Goal: Task Accomplishment & Management: Complete application form

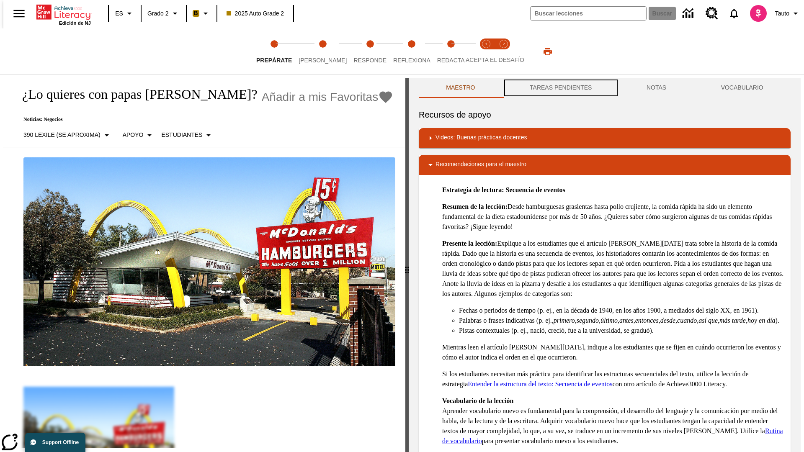
click at [560, 88] on button "TAREAS PENDIENTES" at bounding box center [561, 88] width 117 height 20
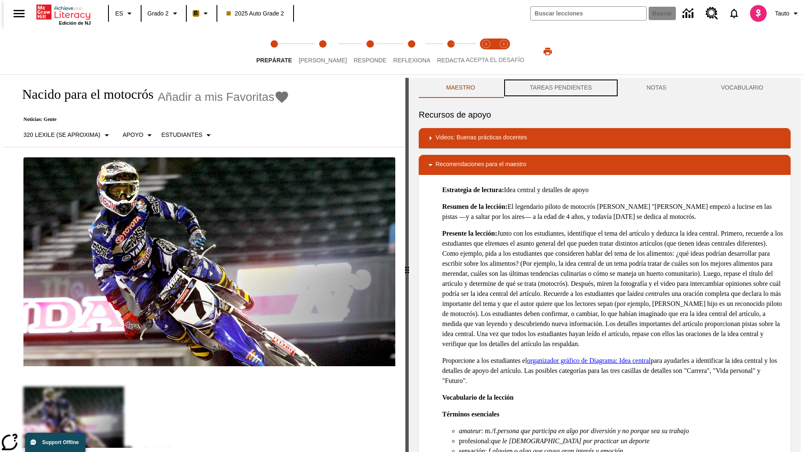
click at [560, 88] on button "TAREAS PENDIENTES" at bounding box center [561, 88] width 117 height 20
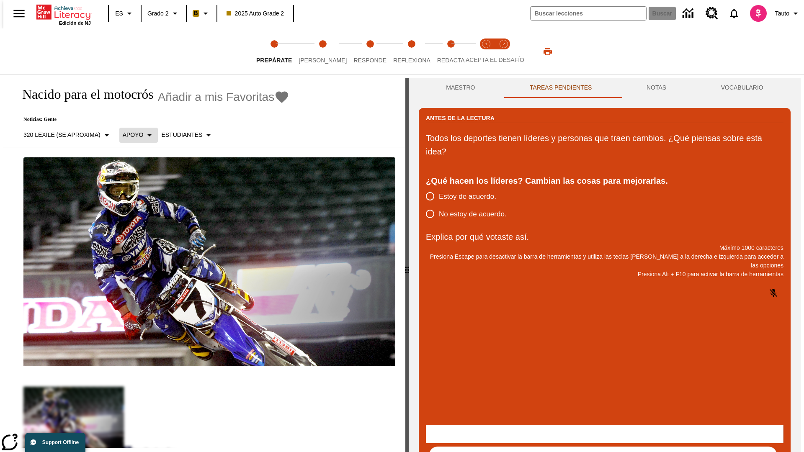
click at [134, 135] on p "Apoyo" at bounding box center [133, 135] width 21 height 9
click at [147, 184] on p "Apoyo" at bounding box center [146, 184] width 49 height 9
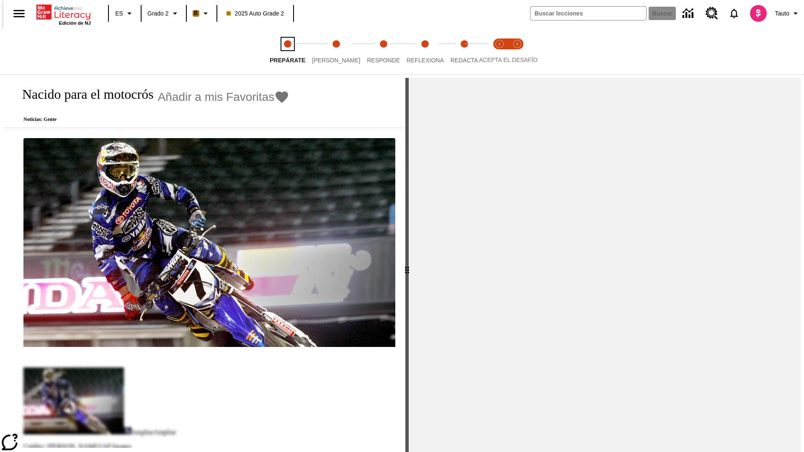
click at [274, 52] on span "Prepárate" at bounding box center [288, 56] width 36 height 15
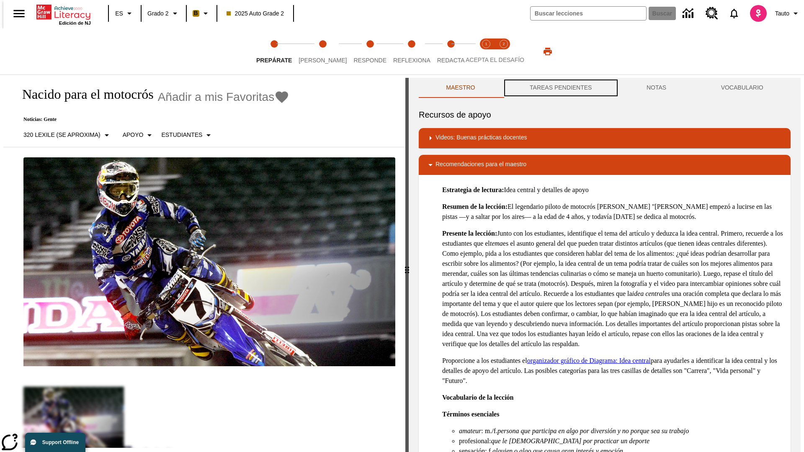
click at [560, 88] on button "TAREAS PENDIENTES" at bounding box center [561, 88] width 117 height 20
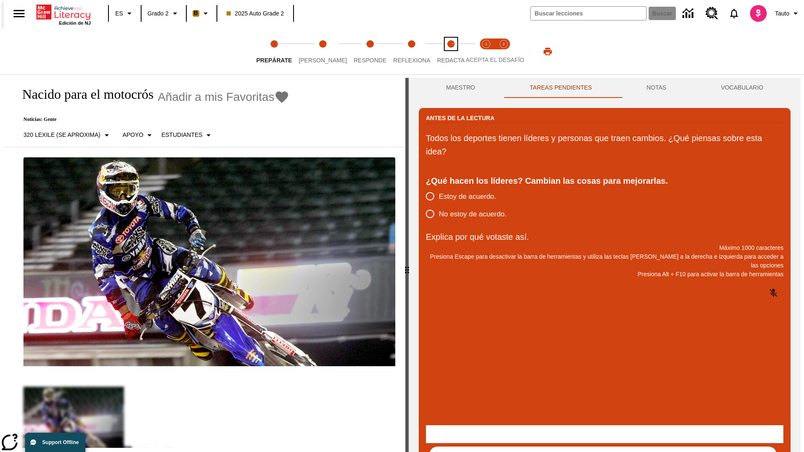
click at [442, 52] on span "Redacta" at bounding box center [451, 56] width 28 height 15
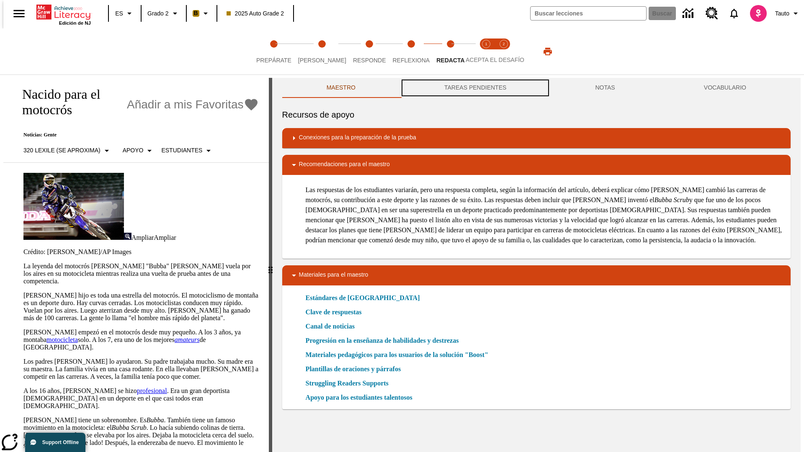
scroll to position [0, 0]
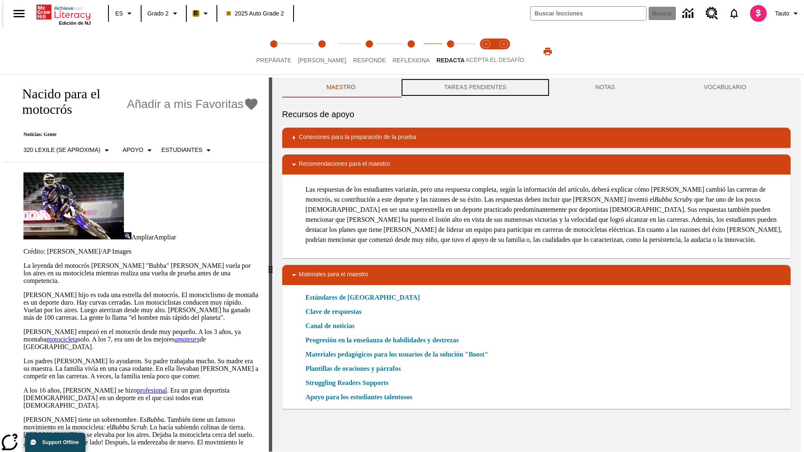
click at [475, 88] on button "TAREAS PENDIENTES" at bounding box center [475, 88] width 151 height 20
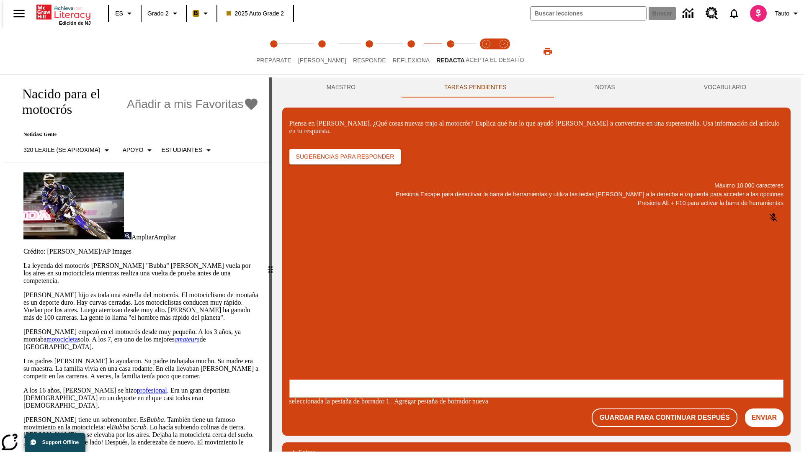
scroll to position [0, 0]
